Goal: Navigation & Orientation: Find specific page/section

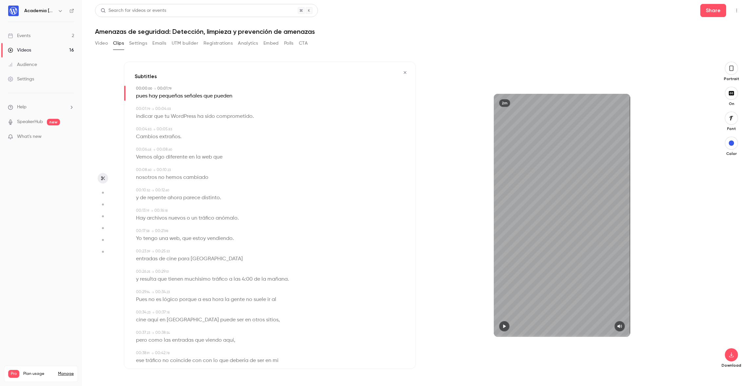
scroll to position [134, 0]
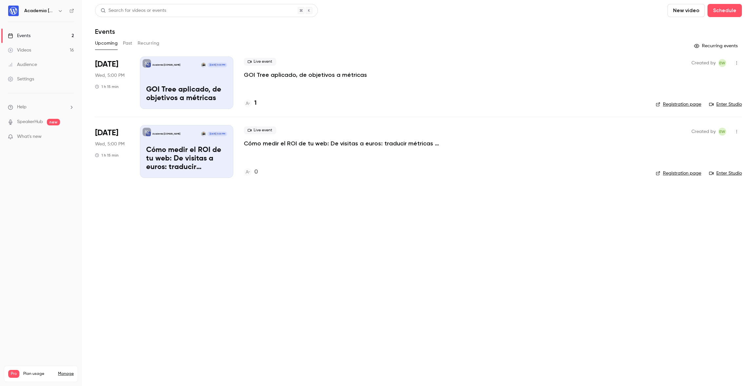
click at [28, 64] on div "Audience" at bounding box center [22, 64] width 29 height 7
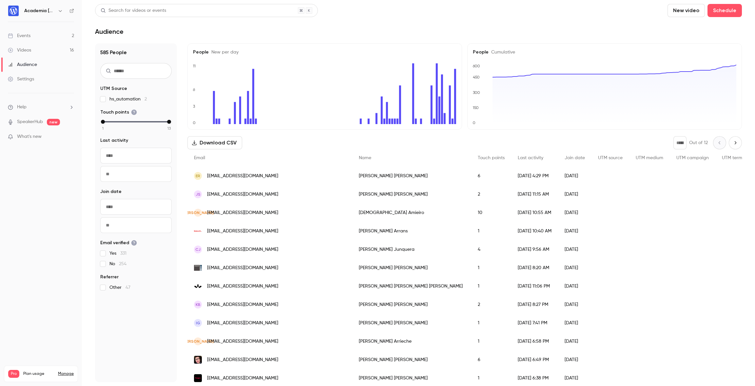
click at [26, 51] on div "Videos" at bounding box center [19, 50] width 23 height 7
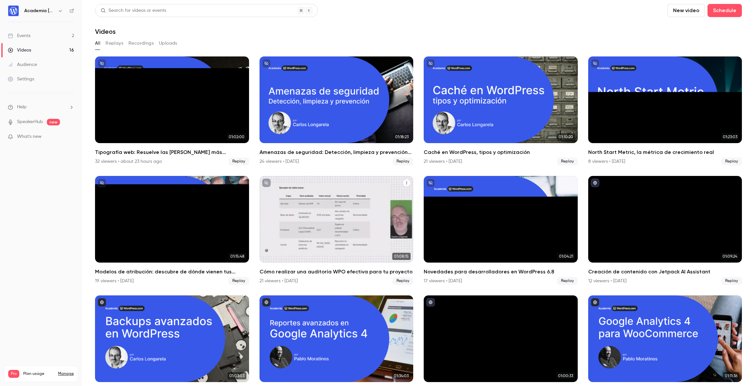
scroll to position [146, 0]
